Goal: Communication & Community: Answer question/provide support

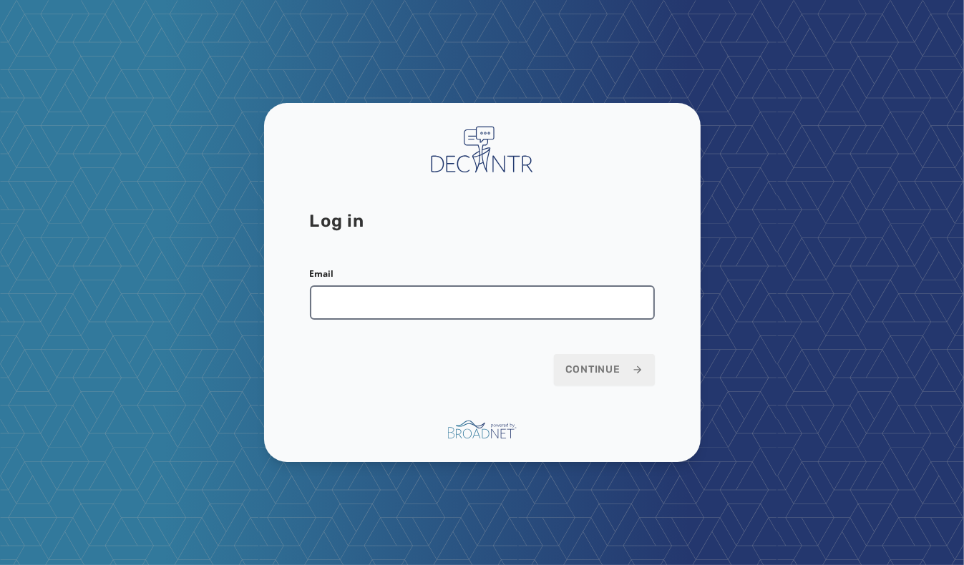
click at [479, 311] on input "Email" at bounding box center [482, 302] width 345 height 34
type input "**********"
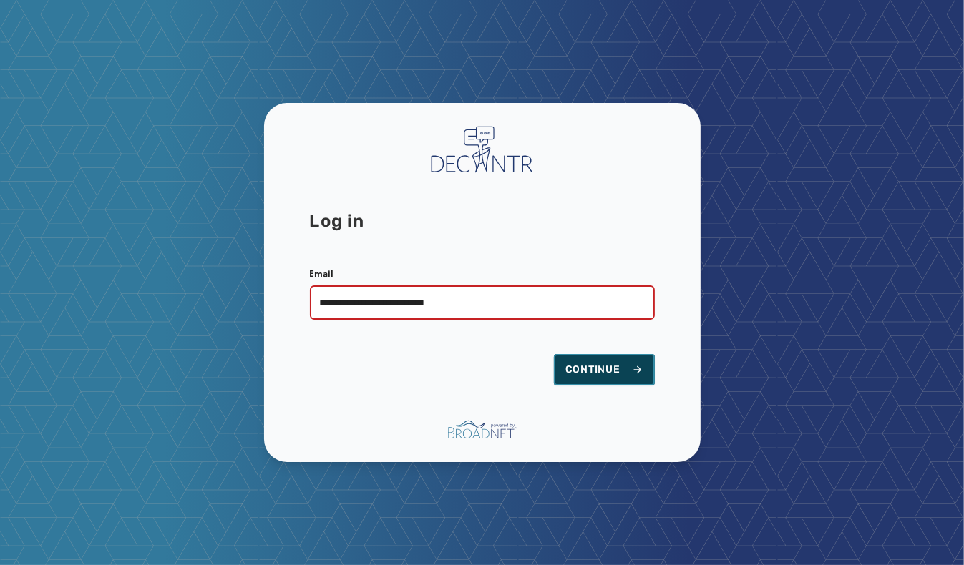
click at [572, 379] on button "Continue" at bounding box center [604, 369] width 101 height 31
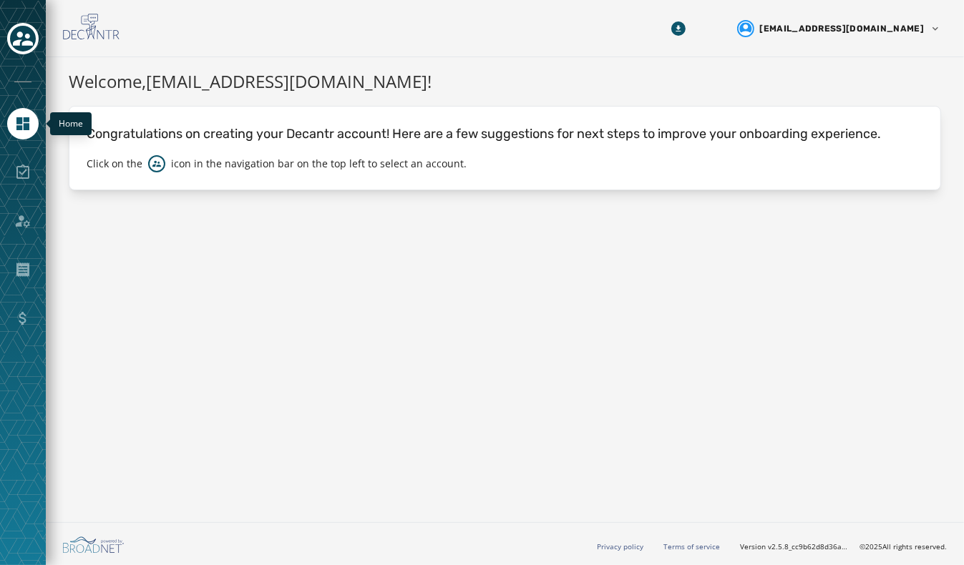
click at [35, 129] on link "Navigate to Home" at bounding box center [22, 123] width 31 height 31
click at [36, 41] on button "Toggle account select drawer" at bounding box center [22, 38] width 31 height 31
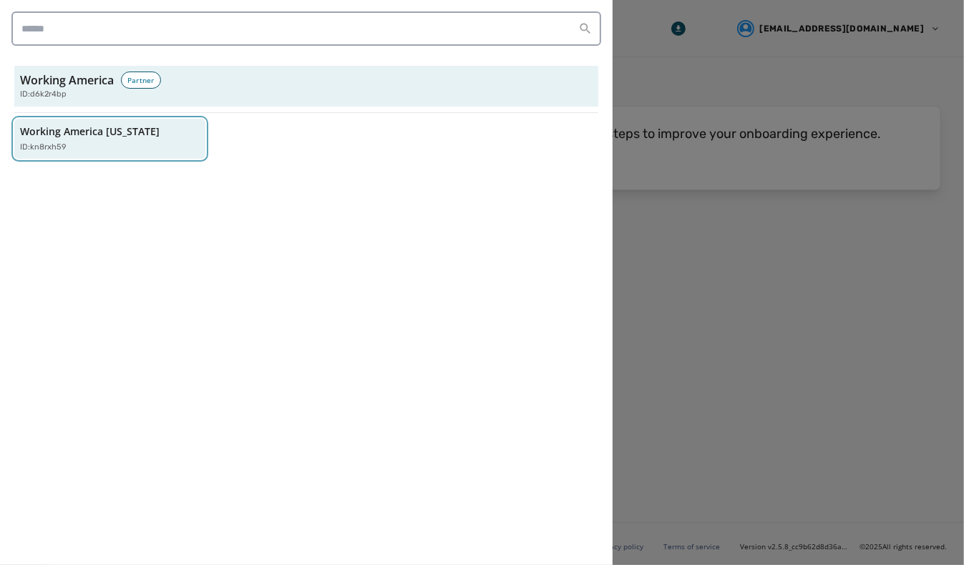
click at [106, 133] on p "Working America [US_STATE]" at bounding box center [90, 132] width 140 height 14
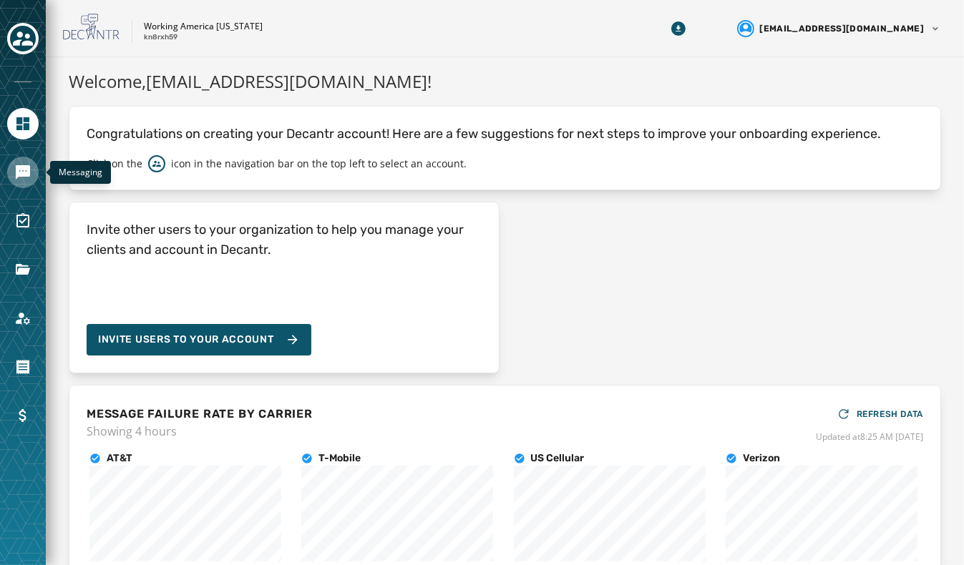
click at [17, 172] on icon "Navigate to Messaging" at bounding box center [23, 172] width 14 height 14
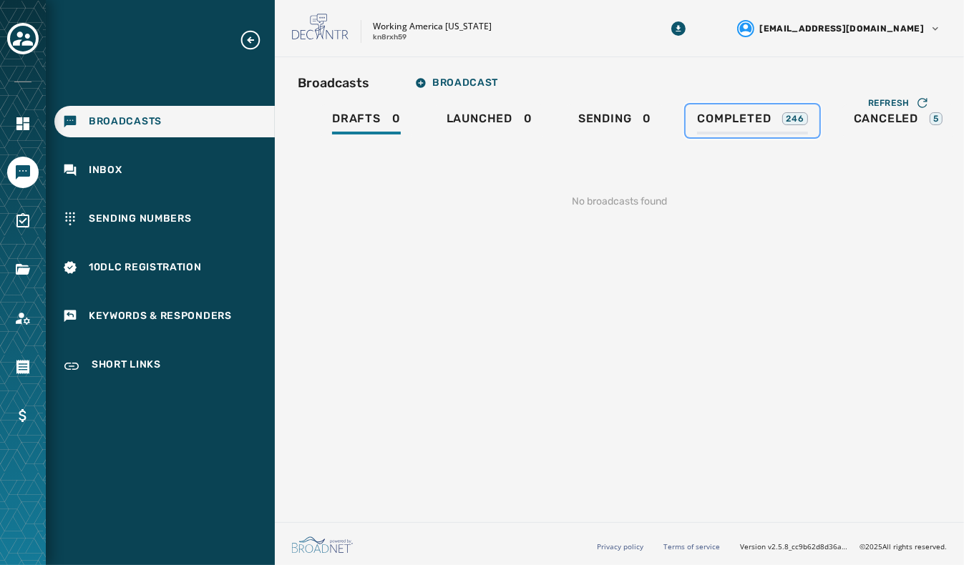
click at [763, 117] on span "Completed" at bounding box center [734, 119] width 74 height 14
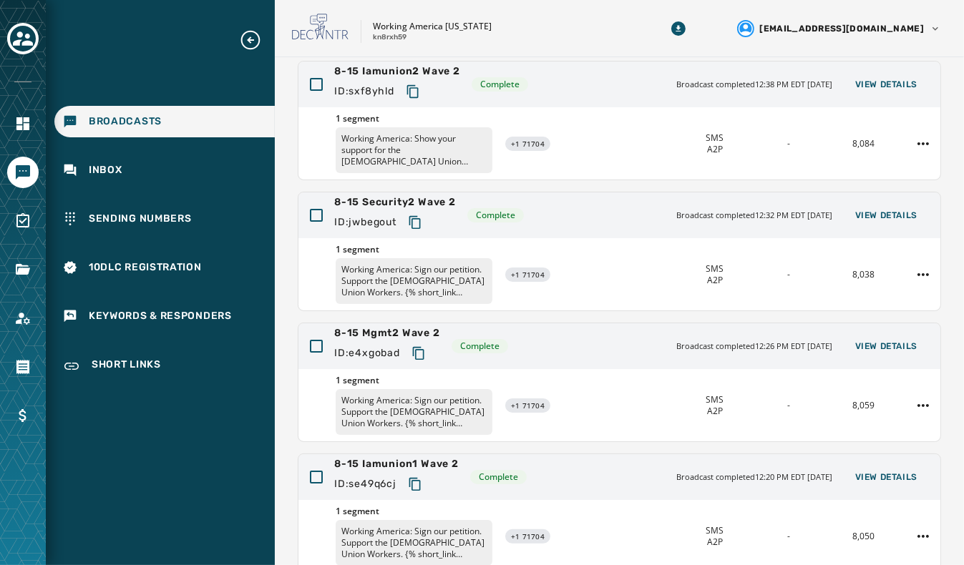
scroll to position [402, 0]
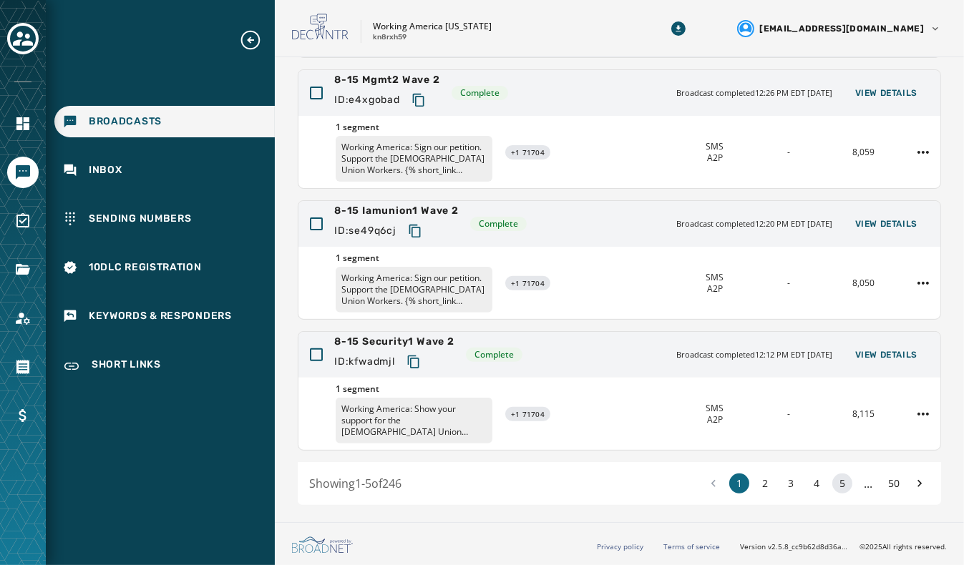
click at [838, 474] on button "5" at bounding box center [842, 484] width 20 height 20
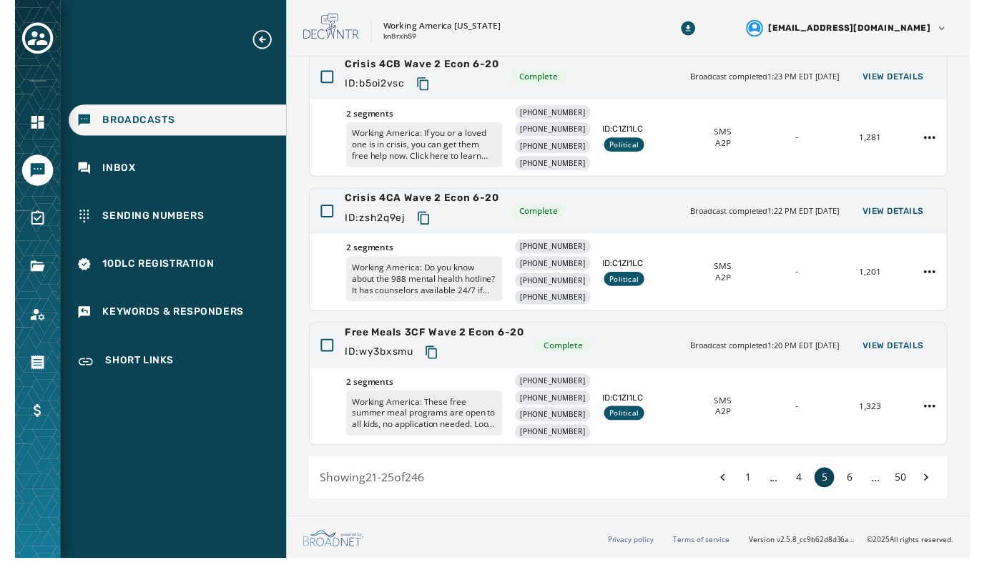
scroll to position [416, 0]
